Goal: Task Accomplishment & Management: Complete application form

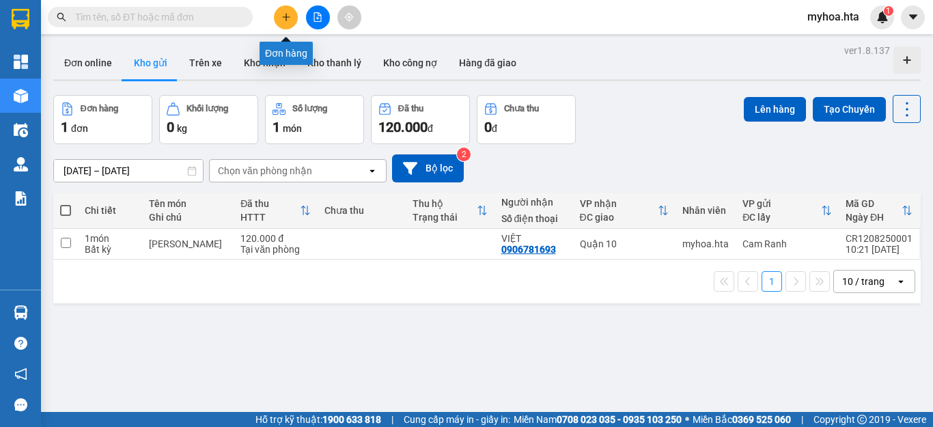
click at [281, 12] on icon "plus" at bounding box center [286, 17] width 10 height 10
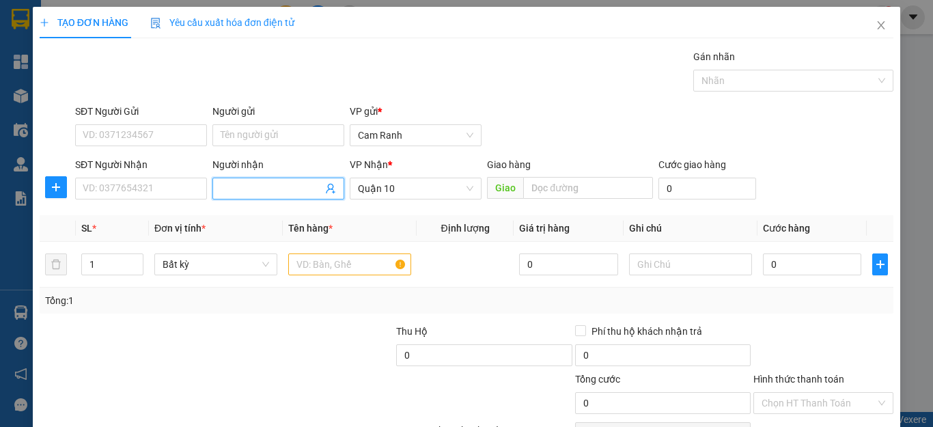
click at [284, 187] on input "Người nhận" at bounding box center [272, 188] width 102 height 15
type input "THẮNG"
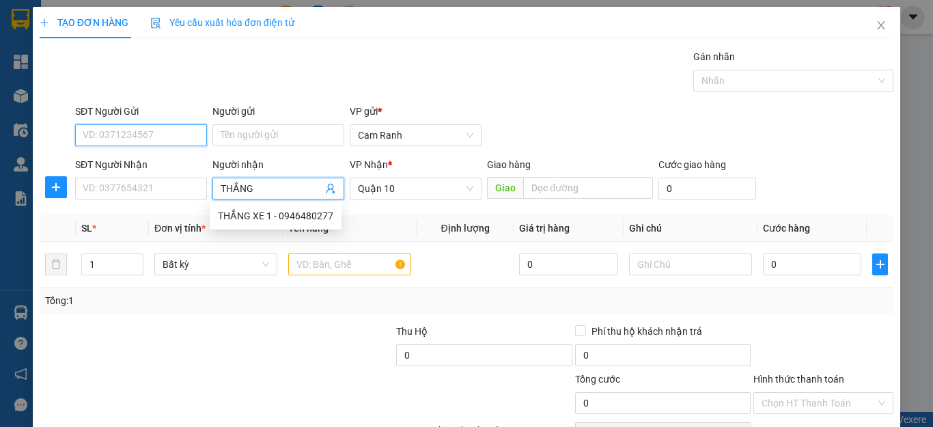
click at [141, 139] on input "SĐT Người Gửi" at bounding box center [141, 135] width 132 height 22
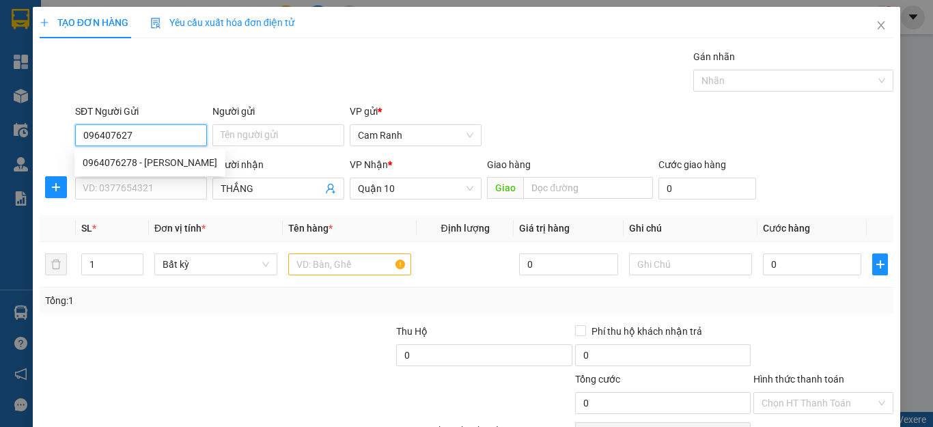
type input "0964076278"
click at [161, 163] on div "0964076278 - [PERSON_NAME]" at bounding box center [150, 162] width 135 height 15
type input "THẢO"
type input "30.000"
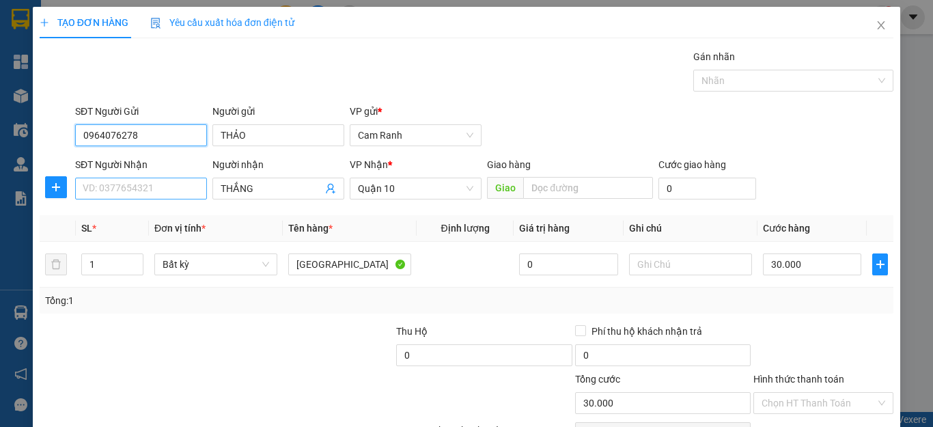
type input "0964076278"
click at [183, 189] on input "SĐT Người Nhận" at bounding box center [141, 189] width 132 height 22
type input "0816368131"
click at [225, 302] on div "Tổng: 1" at bounding box center [203, 300] width 316 height 15
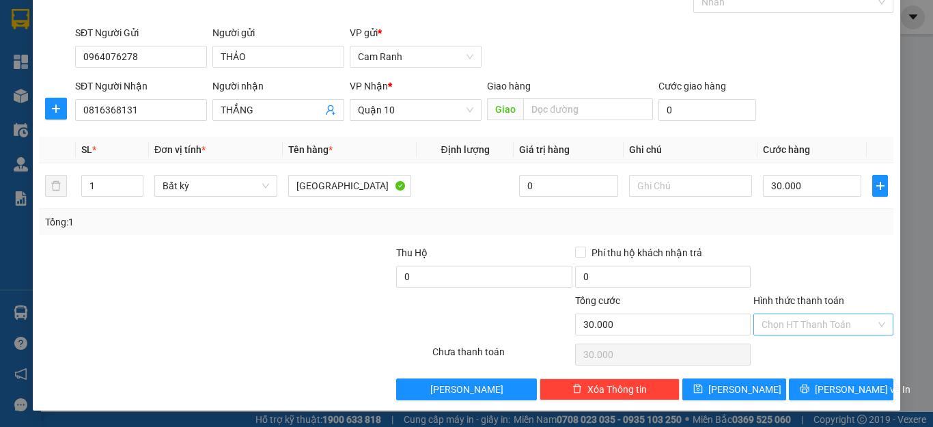
click at [813, 325] on input "Hình thức thanh toán" at bounding box center [819, 324] width 114 height 20
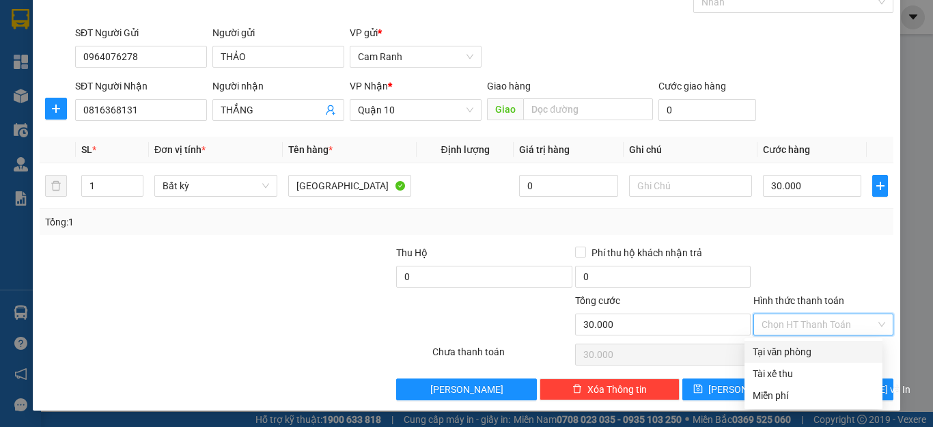
click at [803, 348] on div "Tại văn phòng" at bounding box center [814, 351] width 122 height 15
type input "0"
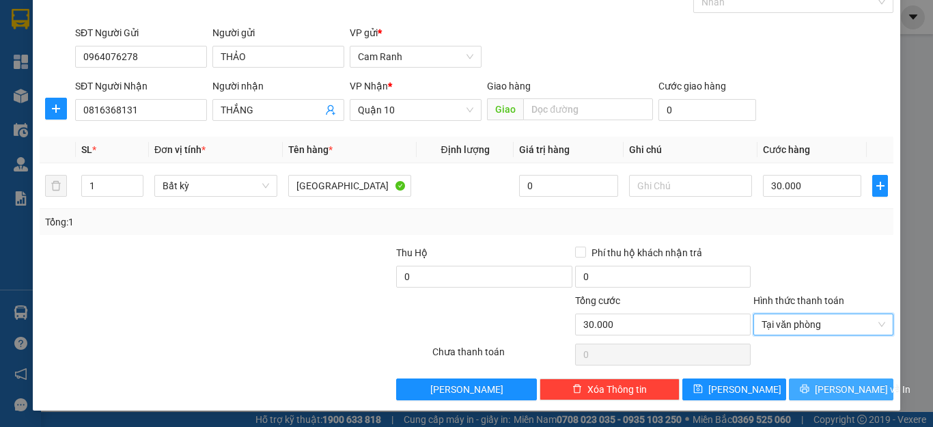
click at [814, 390] on button "[PERSON_NAME] và In" at bounding box center [841, 389] width 105 height 22
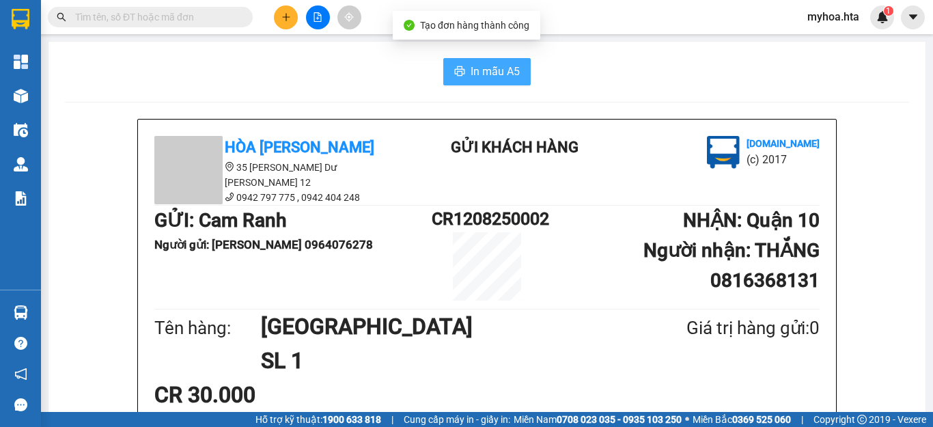
click at [471, 68] on span "In mẫu A5" at bounding box center [495, 71] width 49 height 17
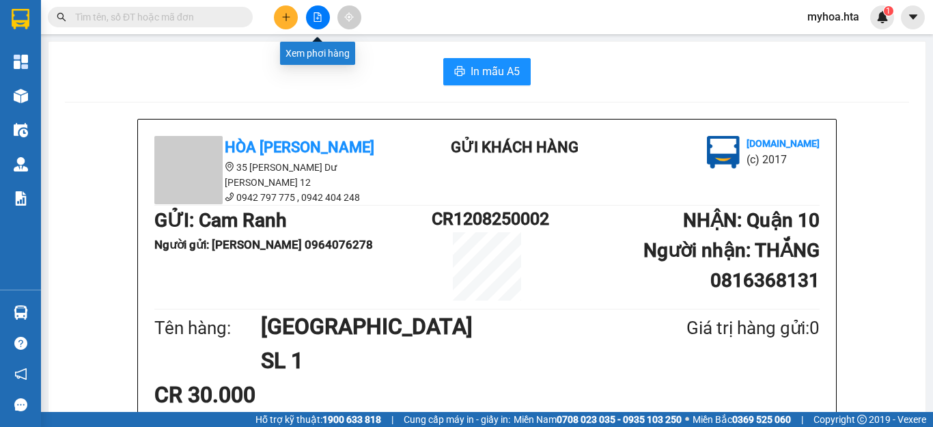
click at [318, 14] on icon "file-add" at bounding box center [318, 17] width 10 height 10
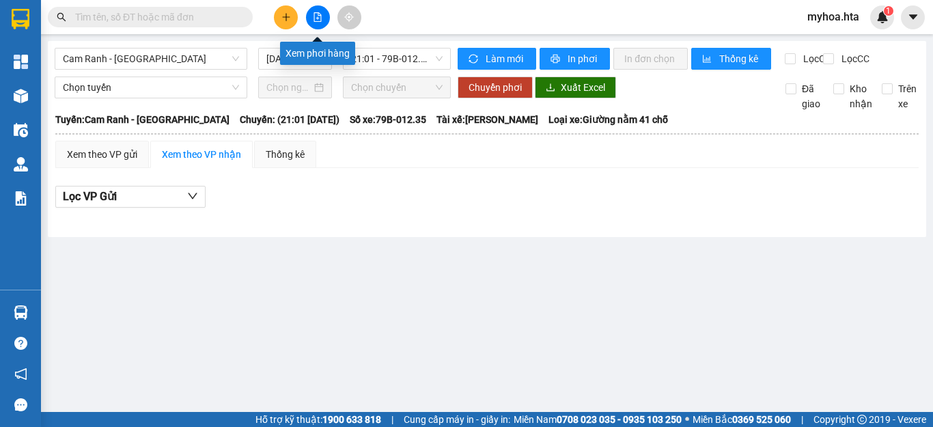
click at [312, 13] on button at bounding box center [318, 17] width 24 height 24
drag, startPoint x: 386, startPoint y: 49, endPoint x: 393, endPoint y: 77, distance: 28.8
click at [386, 53] on span "21:01 - 79B-012.35" at bounding box center [397, 59] width 92 height 20
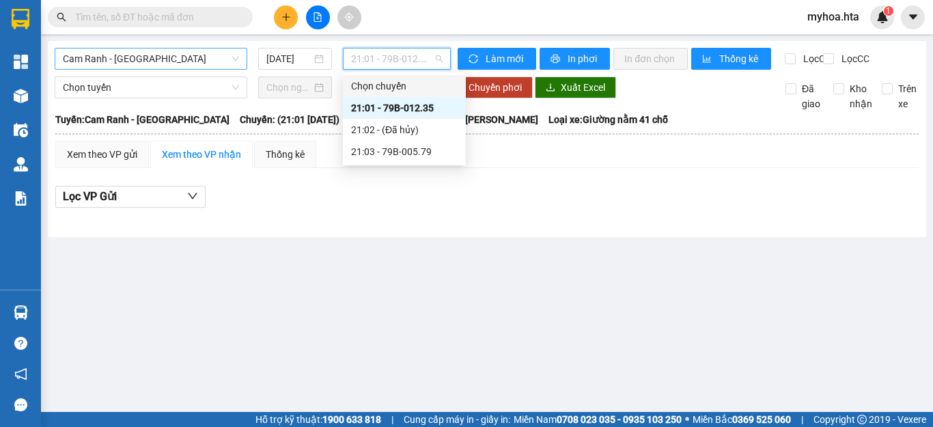
drag, startPoint x: 166, startPoint y: 58, endPoint x: 159, endPoint y: 66, distance: 10.6
click at [165, 58] on span "Cam Ranh - [GEOGRAPHIC_DATA]" at bounding box center [151, 59] width 176 height 20
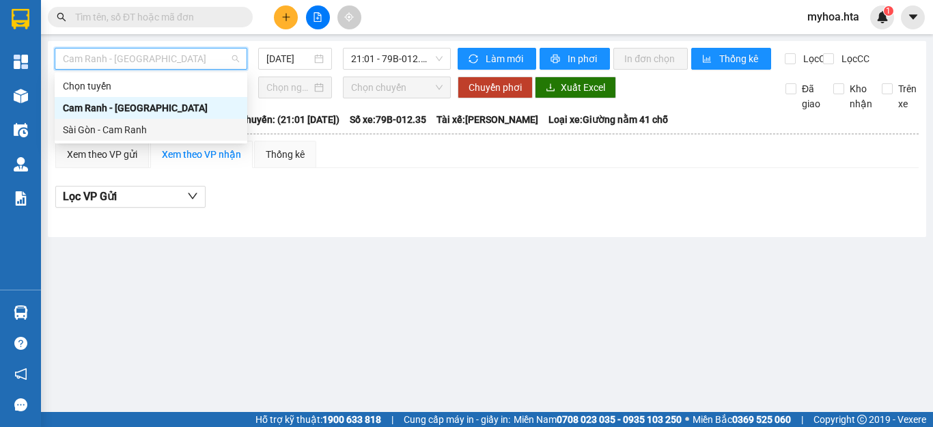
click at [116, 124] on div "Sài Gòn - Cam Ranh" at bounding box center [151, 129] width 176 height 15
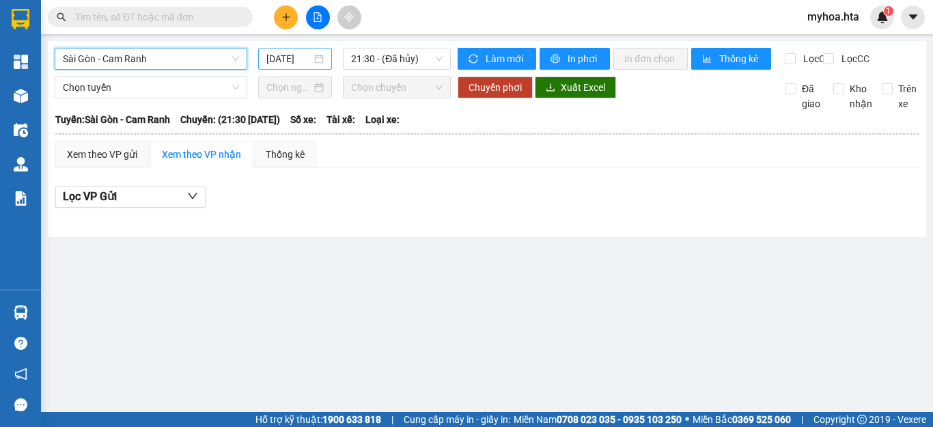
click at [281, 57] on input "[DATE]" at bounding box center [288, 58] width 45 height 15
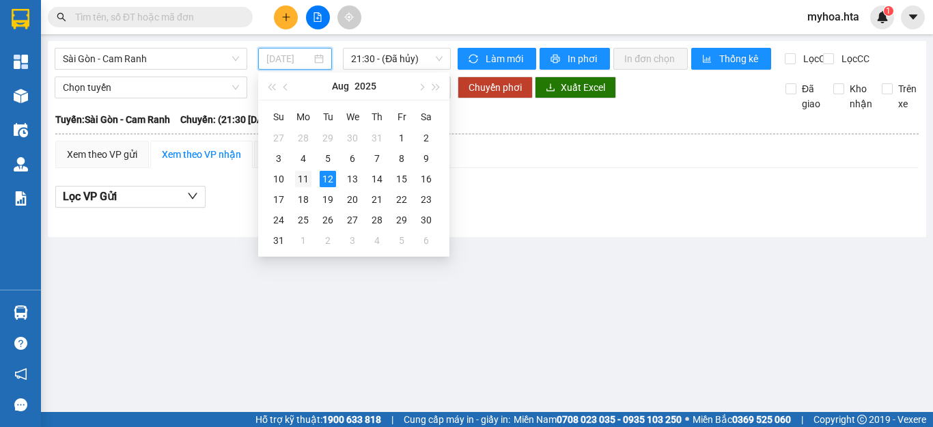
click at [306, 178] on div "11" at bounding box center [303, 179] width 16 height 16
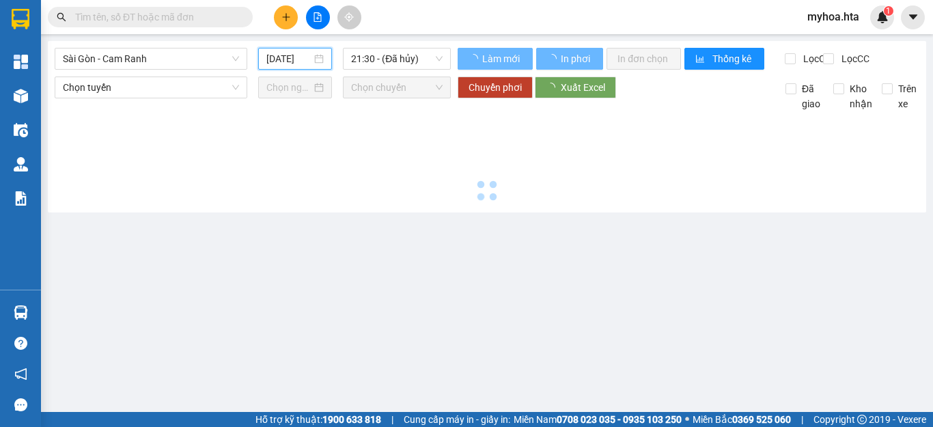
type input "[DATE]"
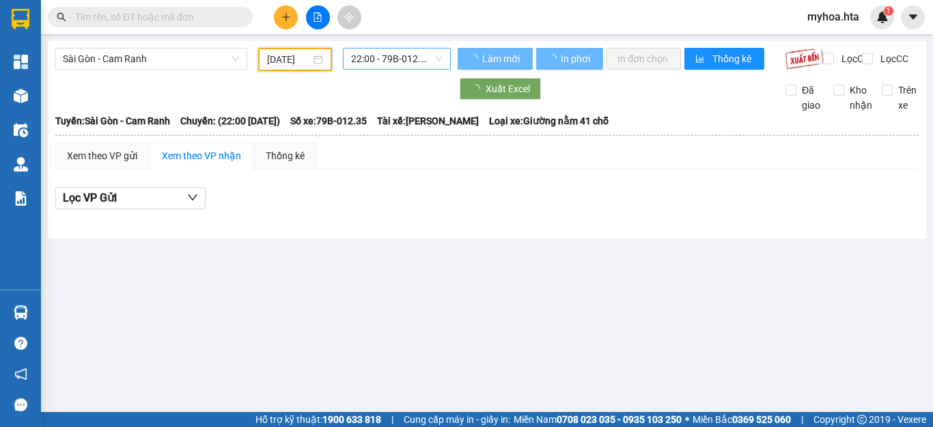
click at [386, 55] on span "22:00 - 79B-012.35" at bounding box center [397, 59] width 92 height 20
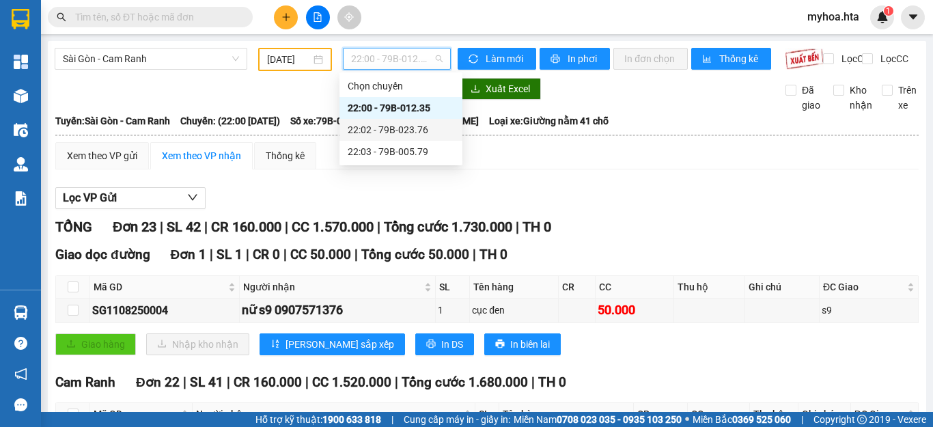
click at [408, 124] on div "22:02 - 79B-023.76" at bounding box center [401, 129] width 107 height 15
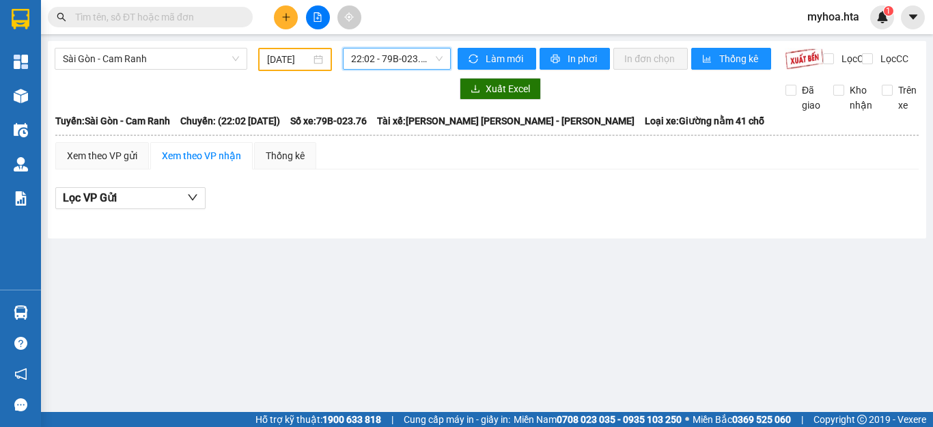
click at [432, 55] on span "22:02 - 79B-023.76" at bounding box center [397, 59] width 92 height 20
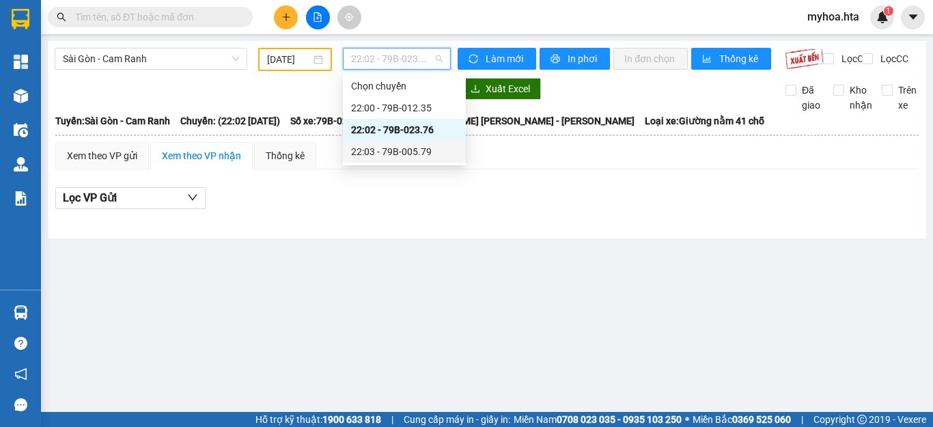
click at [426, 155] on div "22:03 - 79B-005.79" at bounding box center [404, 151] width 107 height 15
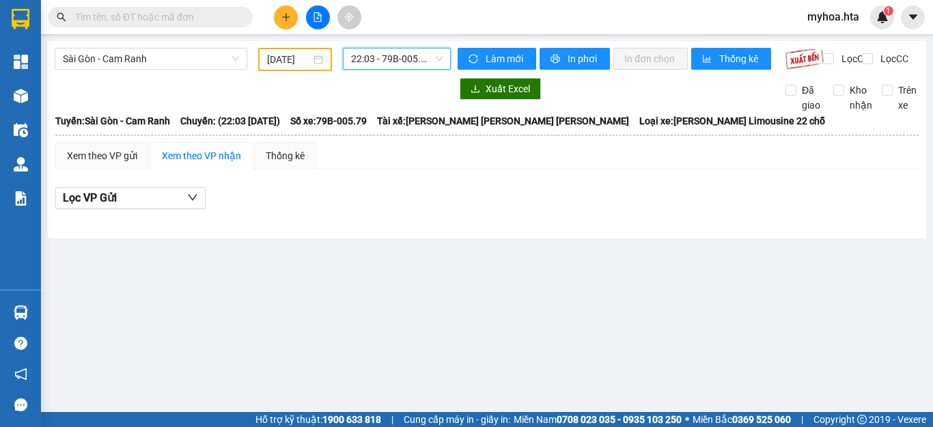
click at [426, 55] on span "22:03 - 79B-005.79" at bounding box center [397, 59] width 92 height 20
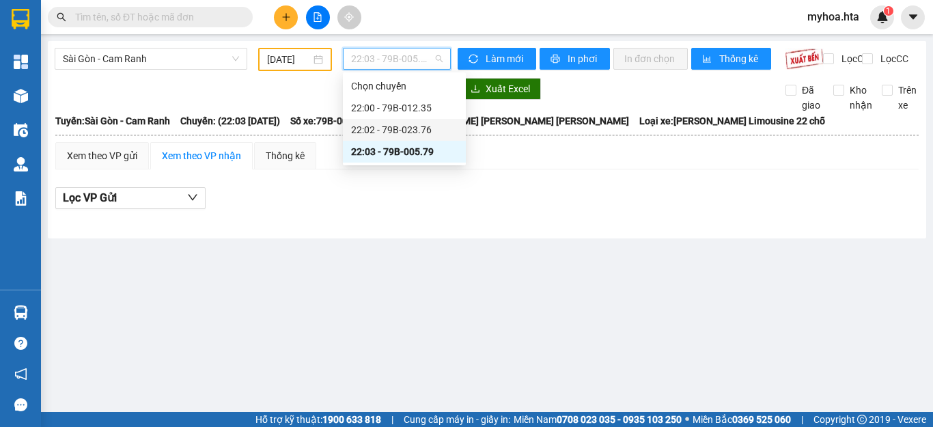
click at [406, 127] on div "22:02 - 79B-023.76" at bounding box center [404, 129] width 107 height 15
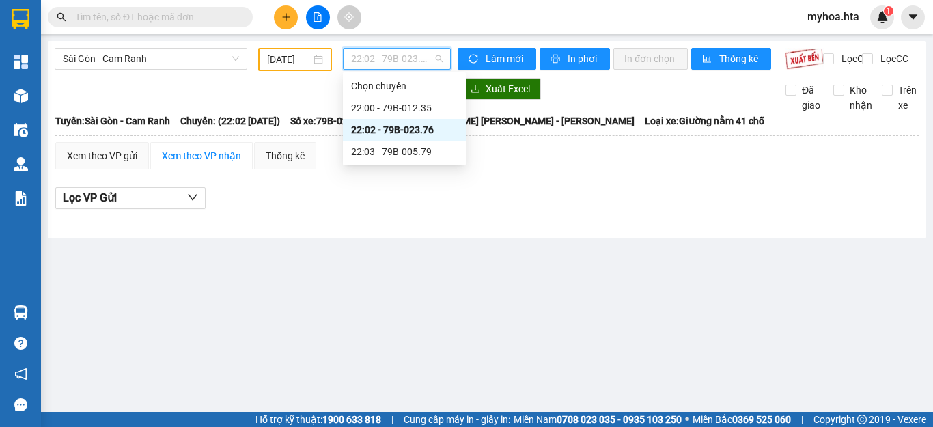
click at [422, 61] on span "22:02 - 79B-023.76" at bounding box center [397, 59] width 92 height 20
click at [430, 107] on div "22:00 - 79B-012.35" at bounding box center [404, 107] width 107 height 15
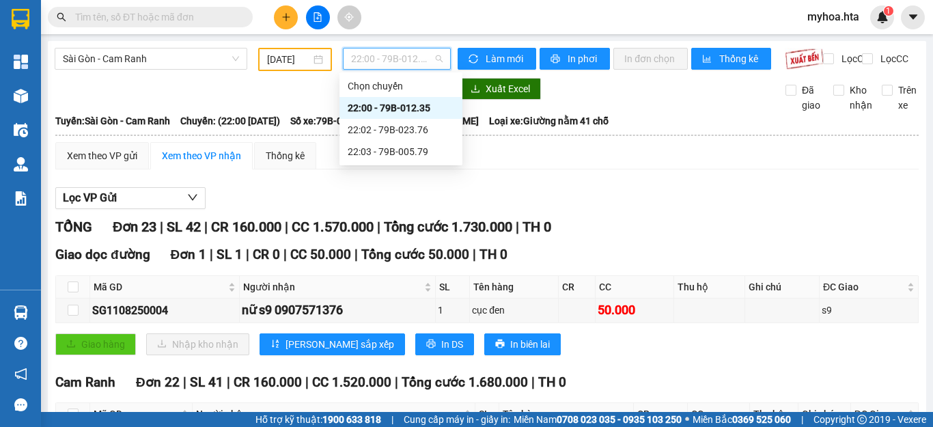
click at [415, 60] on span "22:00 - 79B-012.35" at bounding box center [397, 59] width 92 height 20
click at [412, 158] on div "22:03 - 79B-005.79" at bounding box center [401, 151] width 107 height 15
